Goal: Navigation & Orientation: Find specific page/section

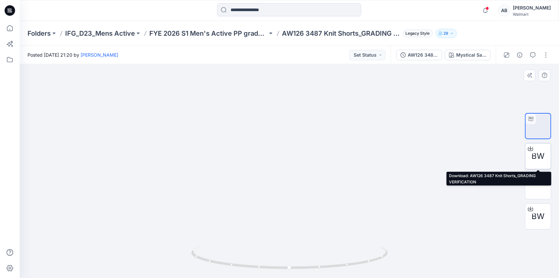
click at [529, 151] on icon at bounding box center [530, 148] width 5 height 5
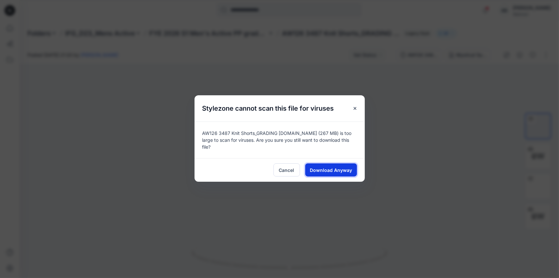
click at [327, 172] on span "Download Anyway" at bounding box center [331, 170] width 42 height 7
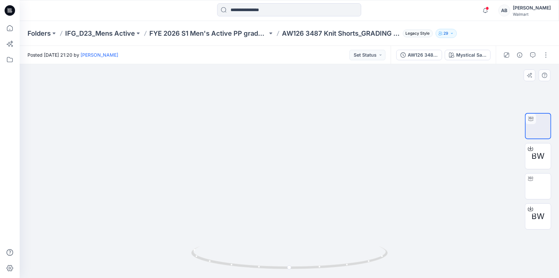
click at [426, 111] on div at bounding box center [290, 171] width 540 height 214
click at [46, 34] on p "Folders" at bounding box center [39, 33] width 23 height 9
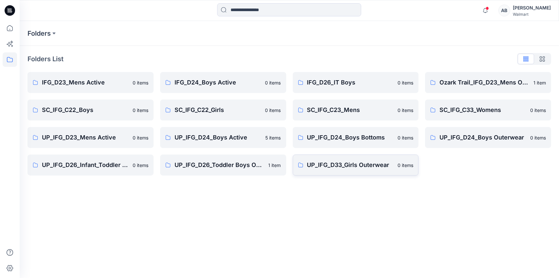
click at [362, 166] on p "UP_IFG_D33_Girls Outerwear" at bounding box center [350, 165] width 87 height 9
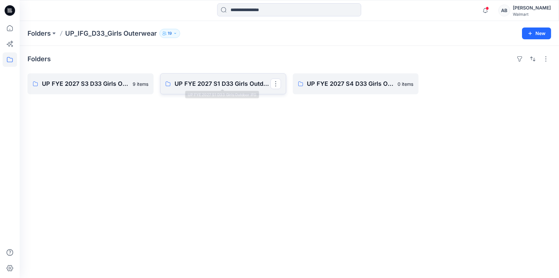
click at [199, 88] on p "UP FYE 2027 S1 D33 Girls Outdoor IFG" at bounding box center [223, 83] width 96 height 9
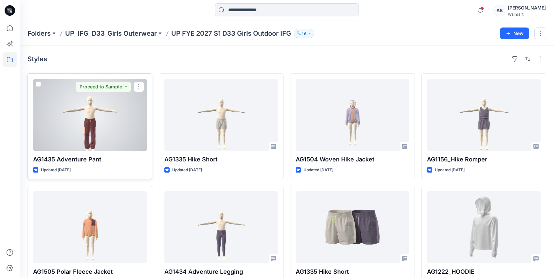
click at [90, 110] on div at bounding box center [90, 115] width 114 height 72
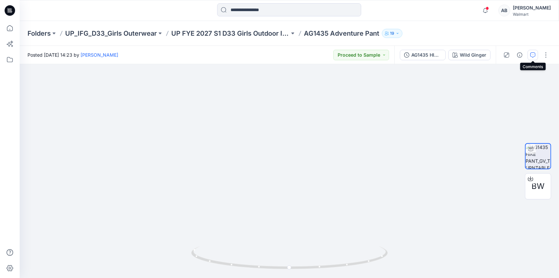
click at [536, 58] on button "button" at bounding box center [533, 55] width 10 height 10
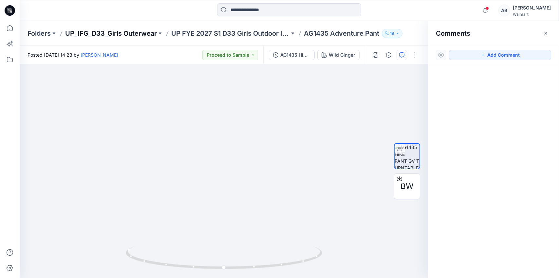
click at [118, 34] on p "UP_IFG_D33_Girls Outerwear" at bounding box center [111, 33] width 92 height 9
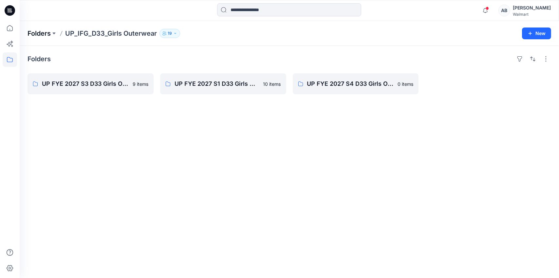
click at [46, 33] on p "Folders" at bounding box center [39, 33] width 23 height 9
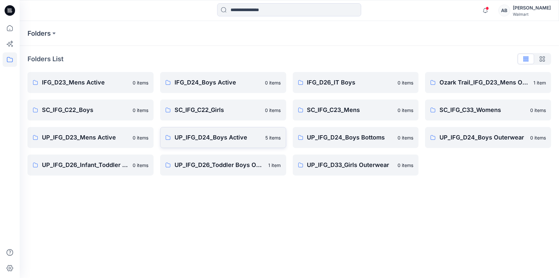
click at [222, 137] on p "UP_IFG_D24_Boys Active" at bounding box center [218, 137] width 87 height 9
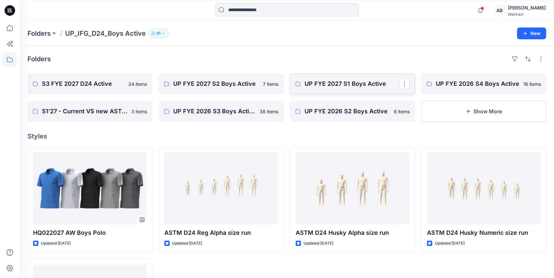
click at [308, 86] on p "UP FYE 2027 S1 Boys Active" at bounding box center [352, 83] width 95 height 9
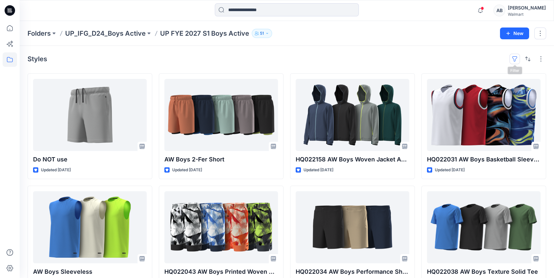
click at [515, 59] on button "button" at bounding box center [515, 59] width 10 height 10
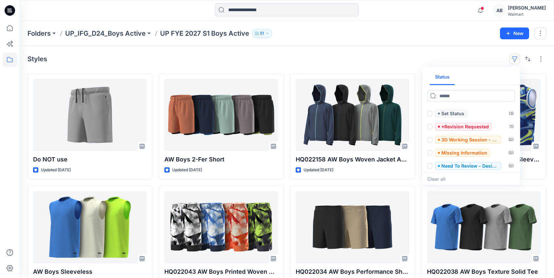
click at [514, 59] on button "button" at bounding box center [515, 59] width 10 height 10
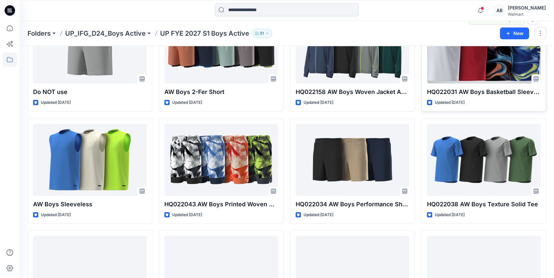
scroll to position [98, 0]
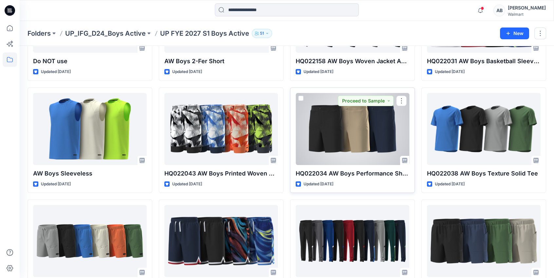
click at [351, 145] on div at bounding box center [353, 129] width 114 height 72
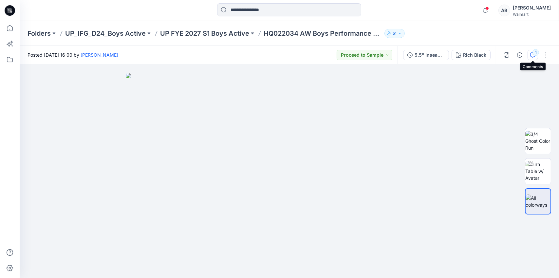
click at [535, 53] on div "1" at bounding box center [536, 52] width 7 height 7
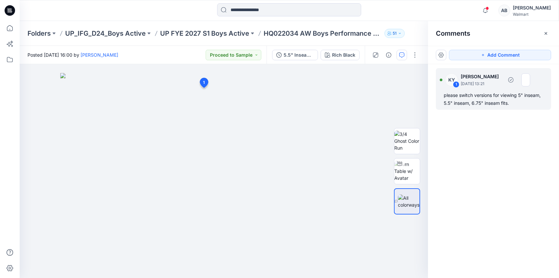
click at [468, 95] on div "please switch versions for viewing 5" inseam, 5.5" inseam, 6.75" inseam fits." at bounding box center [494, 99] width 100 height 16
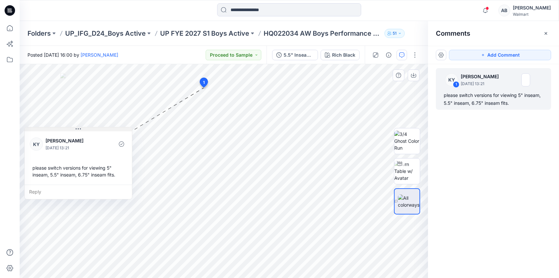
drag, startPoint x: 246, startPoint y: 93, endPoint x: 76, endPoint y: 129, distance: 173.3
click at [76, 129] on icon at bounding box center [78, 128] width 5 height 5
click at [545, 32] on icon "button" at bounding box center [546, 33] width 5 height 5
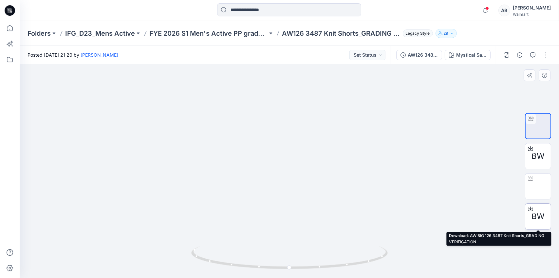
click at [531, 209] on icon at bounding box center [530, 208] width 5 height 5
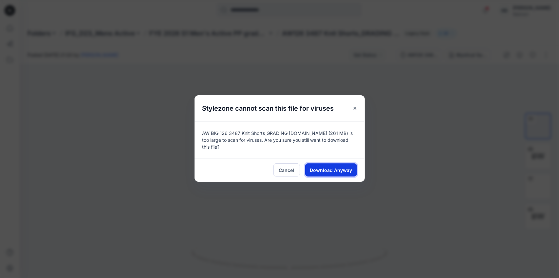
click at [317, 172] on span "Download Anyway" at bounding box center [331, 170] width 42 height 7
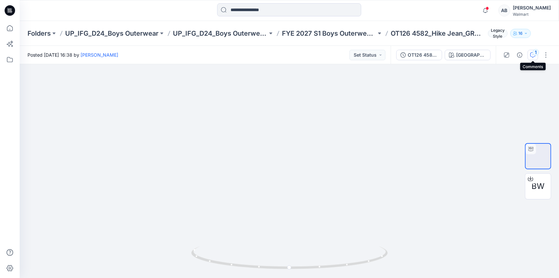
click at [536, 55] on div "1" at bounding box center [536, 52] width 7 height 7
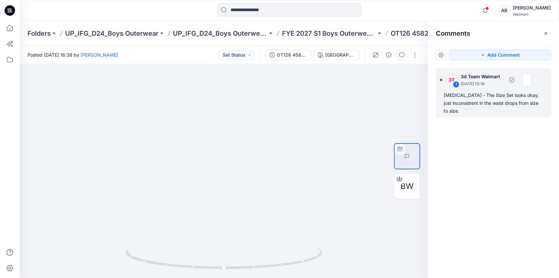
click at [457, 84] on div "1" at bounding box center [456, 84] width 7 height 7
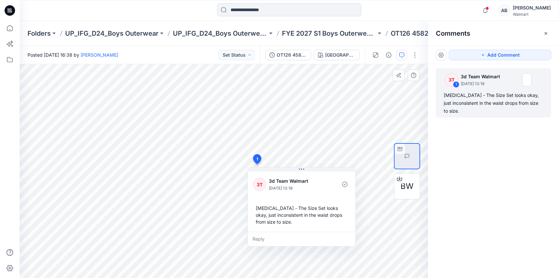
click at [278, 118] on div "2 1 3T 3d Team Walmart [DATE] 13:19 [MEDICAL_DATA] - The Size Set looks okay, j…" at bounding box center [224, 171] width 409 height 214
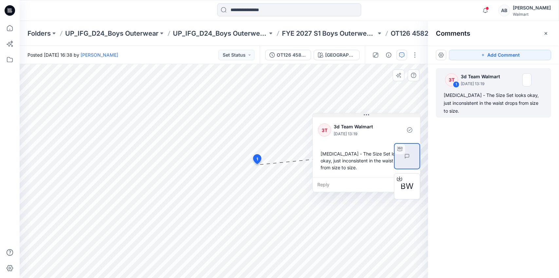
drag, startPoint x: 299, startPoint y: 170, endPoint x: 365, endPoint y: 114, distance: 86.3
click at [365, 114] on icon at bounding box center [366, 114] width 5 height 5
click at [451, 82] on div "3T" at bounding box center [451, 79] width 13 height 13
click at [456, 85] on div "1" at bounding box center [456, 84] width 7 height 7
drag, startPoint x: 456, startPoint y: 85, endPoint x: 504, endPoint y: 153, distance: 83.8
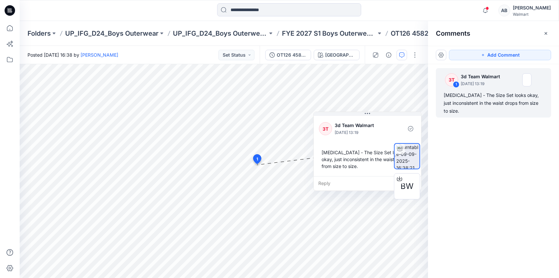
click at [504, 153] on div "3T 1 3d Team Walmart [DATE] 13:19 [MEDICAL_DATA] - The Size Set looks okay, jus…" at bounding box center [493, 159] width 131 height 190
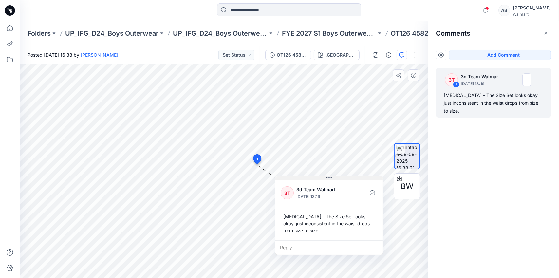
drag, startPoint x: 367, startPoint y: 114, endPoint x: 329, endPoint y: 178, distance: 74.8
click at [329, 178] on icon at bounding box center [329, 177] width 5 height 1
